Goal: Obtain resource: Obtain resource

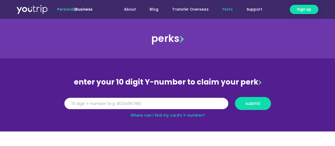
click at [168, 103] on input "Y Number" at bounding box center [146, 104] width 164 height 12
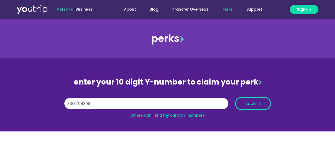
type input "8188794808"
click at [263, 104] on span "submit" at bounding box center [253, 104] width 27 height 4
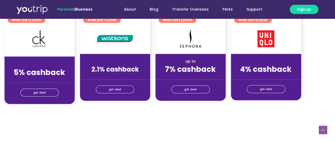
scroll to position [437, 15]
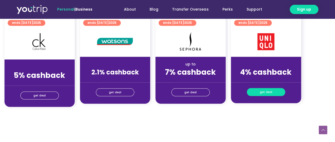
click at [256, 92] on link "get deal" at bounding box center [266, 92] width 38 height 8
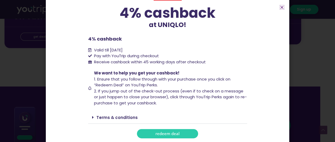
scroll to position [498, 15]
click at [181, 133] on link "redeem deal" at bounding box center [167, 133] width 61 height 9
